Goal: Find specific page/section: Find specific page/section

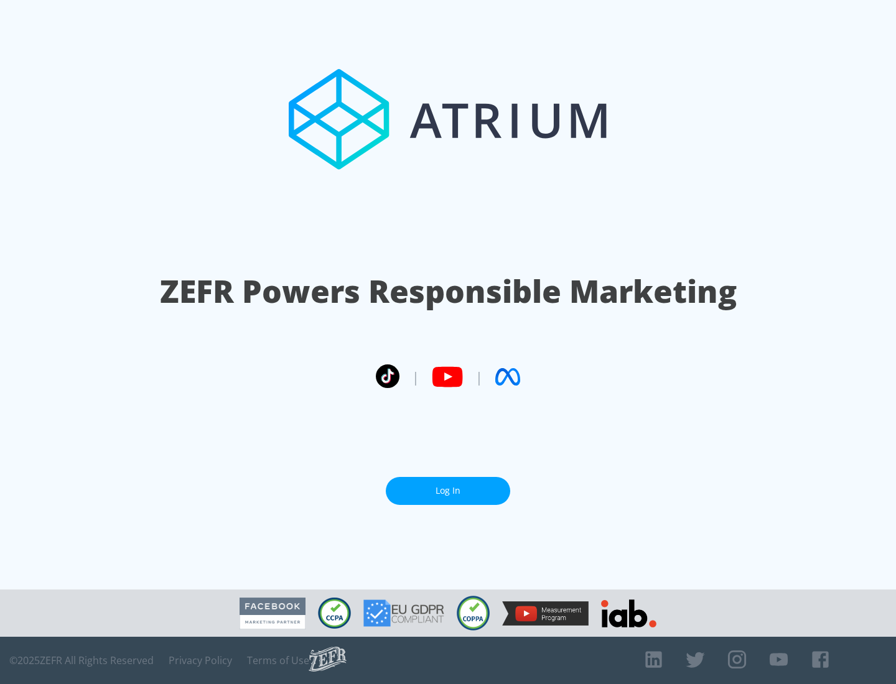
click at [448, 491] on link "Log In" at bounding box center [448, 491] width 124 height 28
